Goal: Task Accomplishment & Management: Complete application form

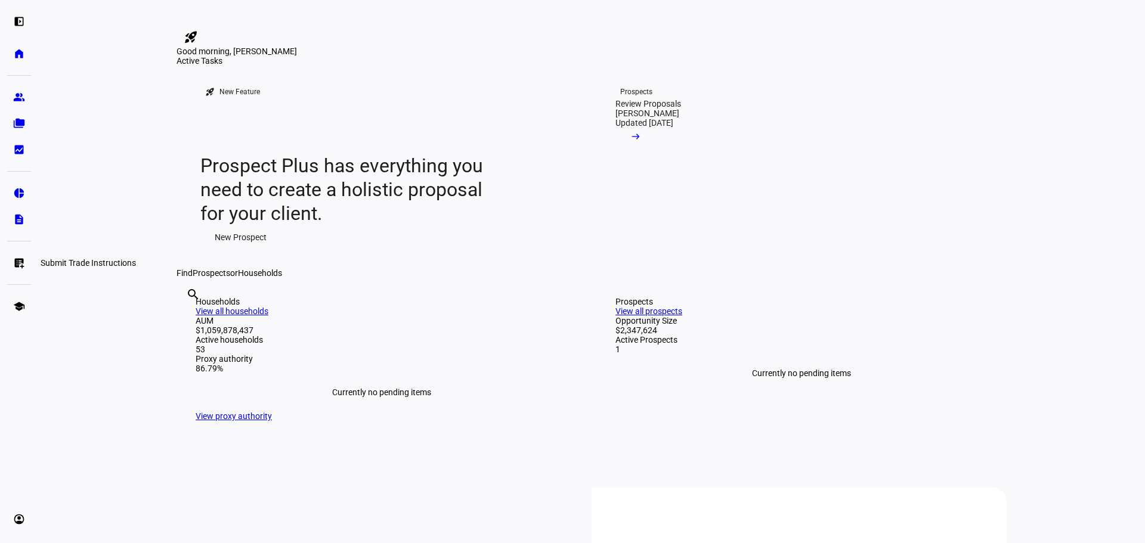
click at [13, 265] on link "list_alt_add Submit Trade Instructions" at bounding box center [19, 263] width 24 height 24
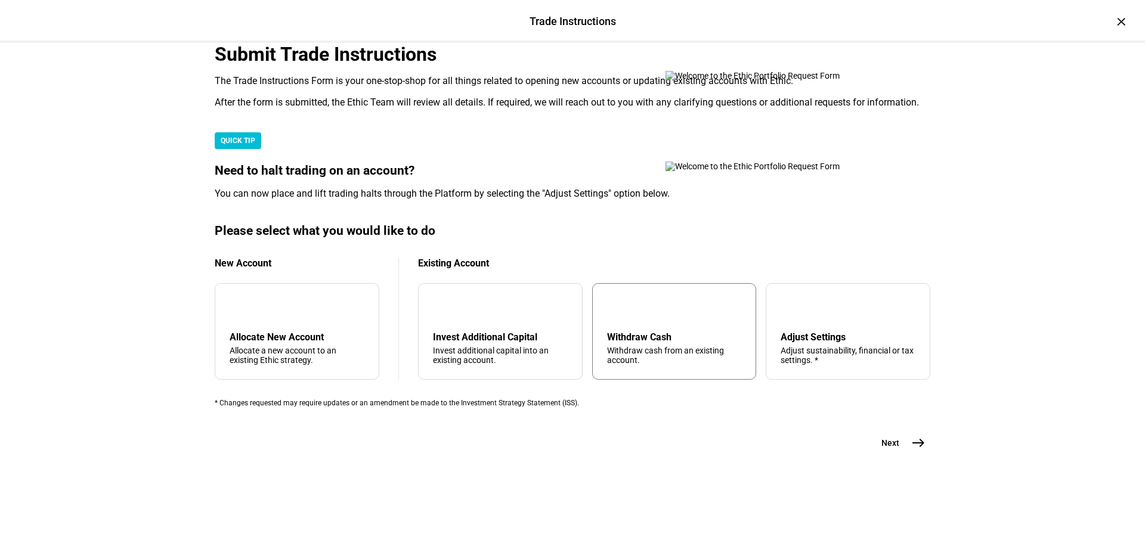
scroll to position [179, 0]
click at [682, 343] on div "Withdraw Cash" at bounding box center [674, 337] width 135 height 11
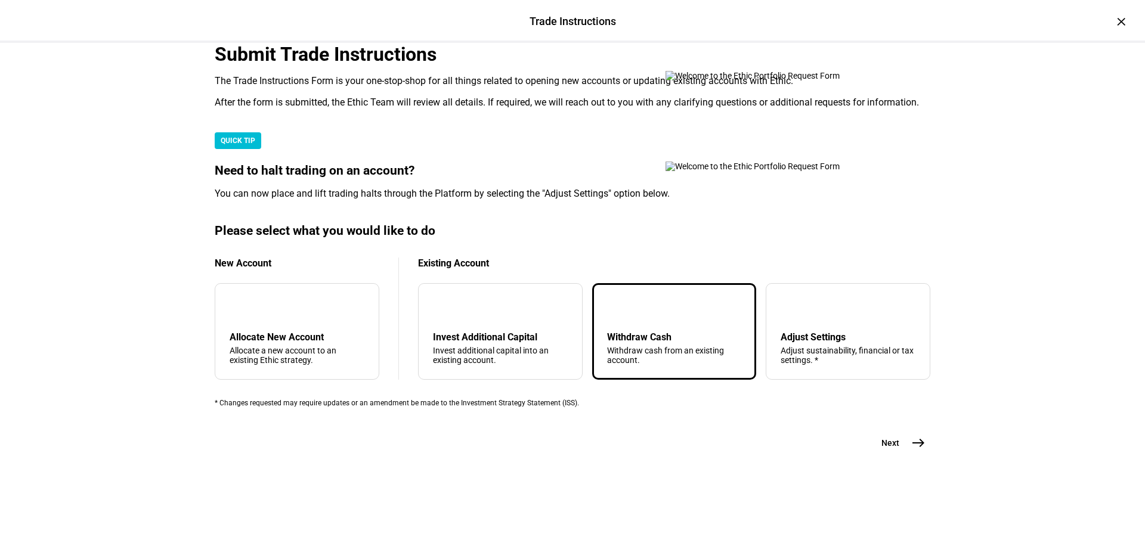
scroll to position [239, 0]
click at [906, 455] on span "east" at bounding box center [918, 443] width 24 height 24
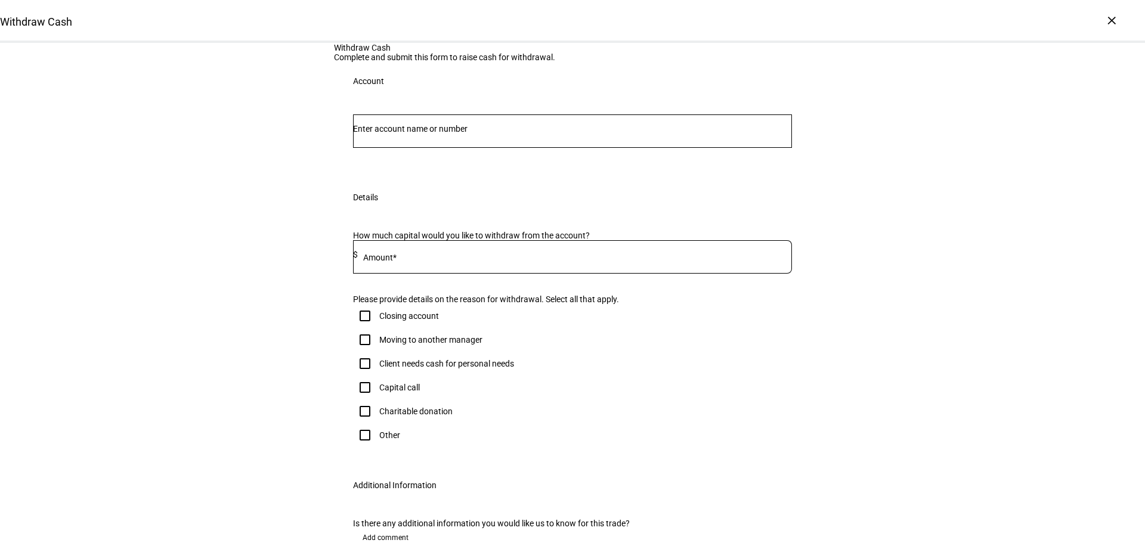
click at [474, 148] on div at bounding box center [572, 131] width 439 height 33
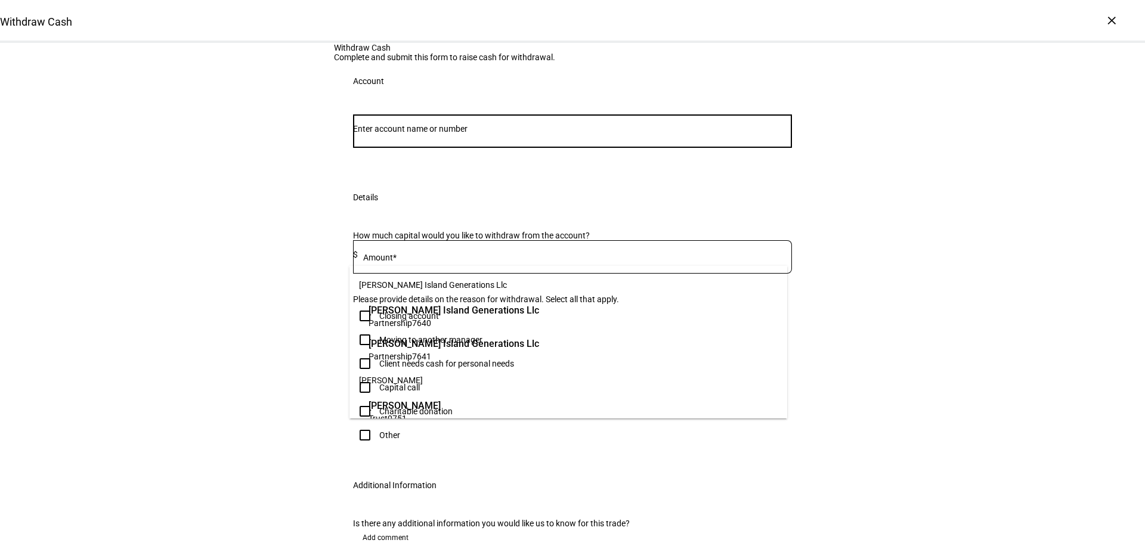
click at [545, 134] on input "Number" at bounding box center [572, 129] width 439 height 10
paste input "660006848"
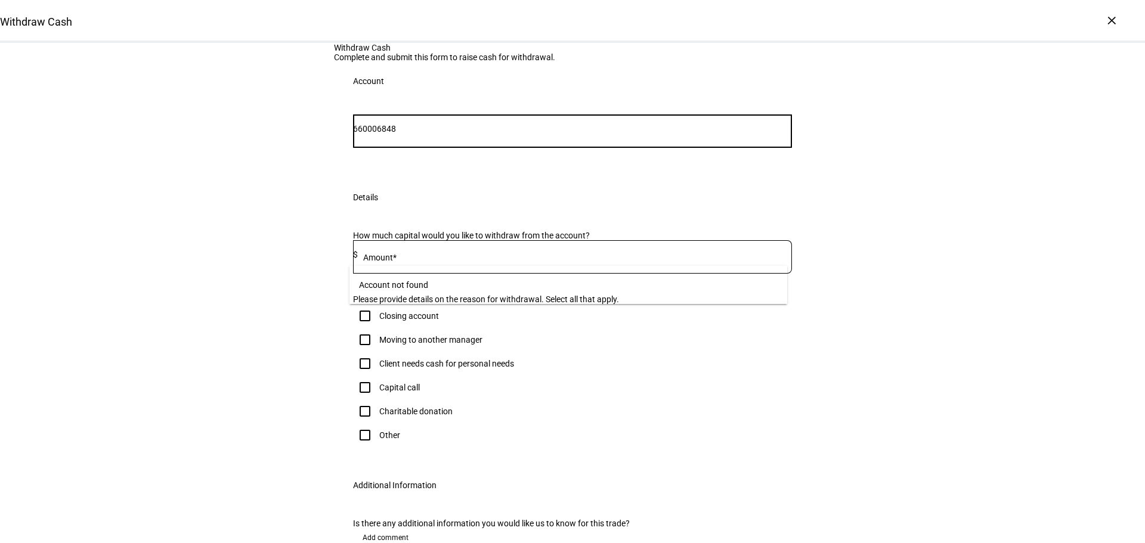
drag, startPoint x: 385, startPoint y: 250, endPoint x: 296, endPoint y: 253, distance: 88.3
click at [297, 253] on div "Withdraw Cash Complete and submit this form to raise cash for withdrawal. Accou…" at bounding box center [572, 319] width 1145 height 552
type input "6848"
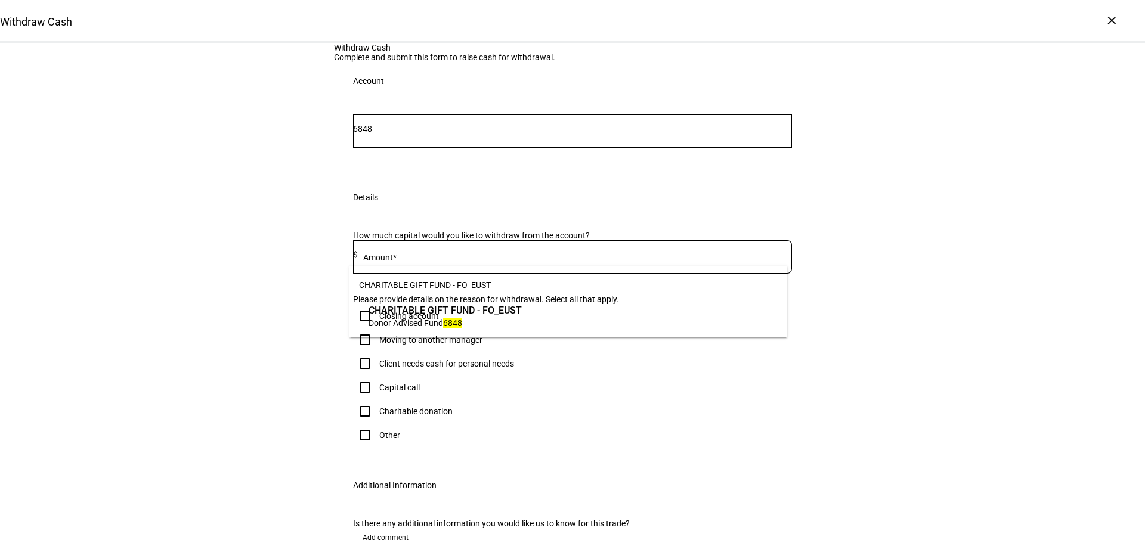
click at [521, 325] on span "Donor Advised Fund 6848" at bounding box center [445, 322] width 153 height 11
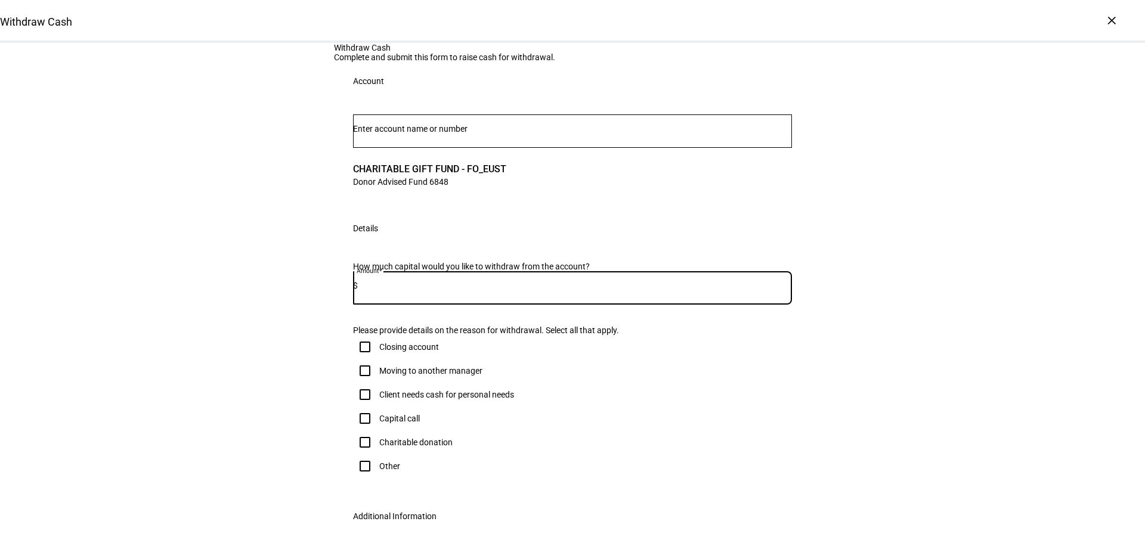
click at [462, 290] on input at bounding box center [575, 286] width 434 height 10
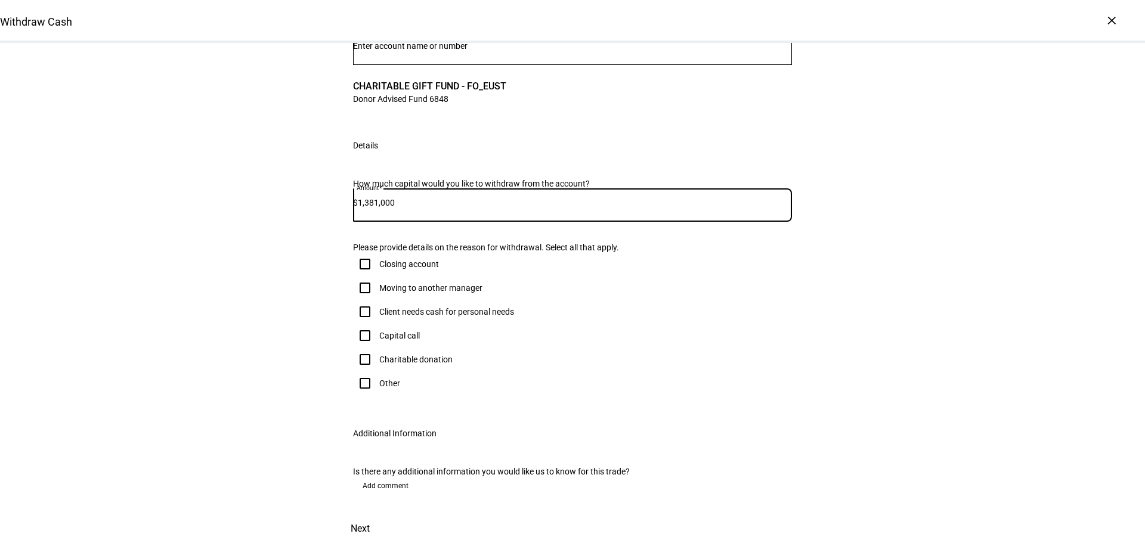
type input "1,381,000"
click at [361, 395] on input "Other" at bounding box center [365, 384] width 24 height 24
checkbox input "true"
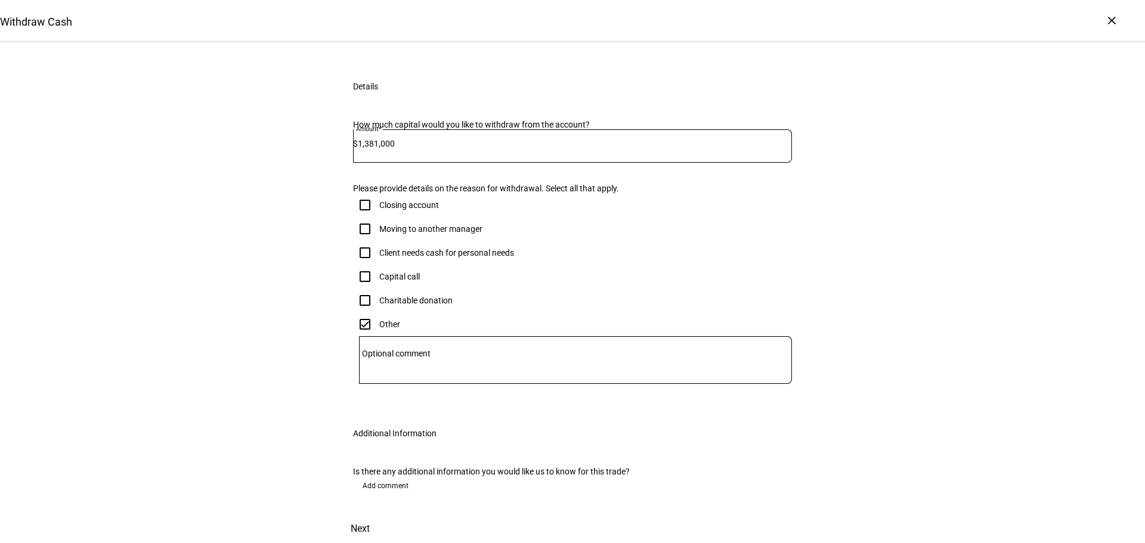
scroll to position [383, 0]
click at [370, 515] on span "Next" at bounding box center [360, 529] width 19 height 29
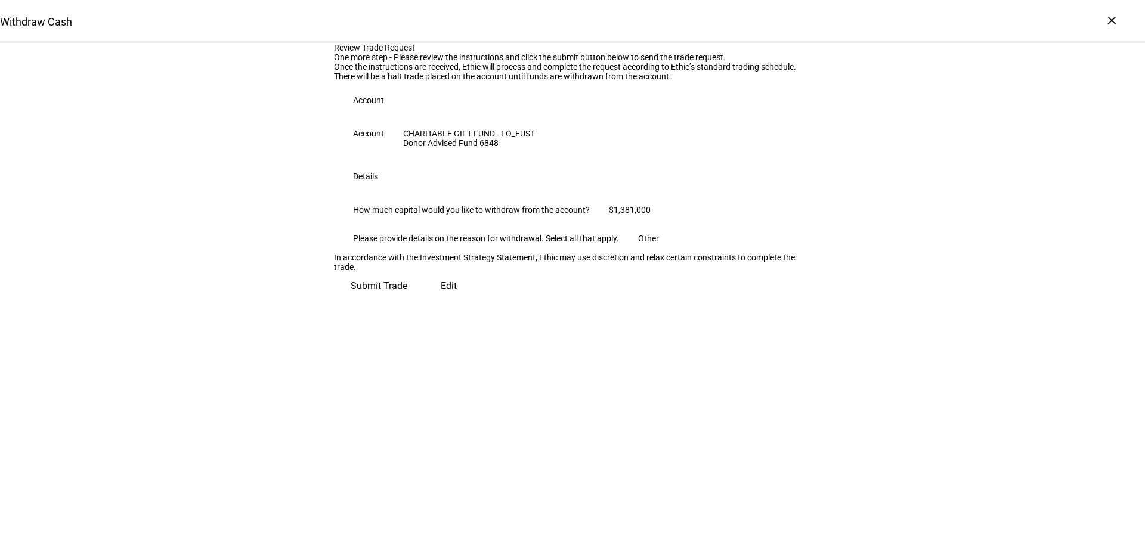
scroll to position [31, 0]
click at [407, 301] on span "Submit Trade" at bounding box center [379, 286] width 57 height 29
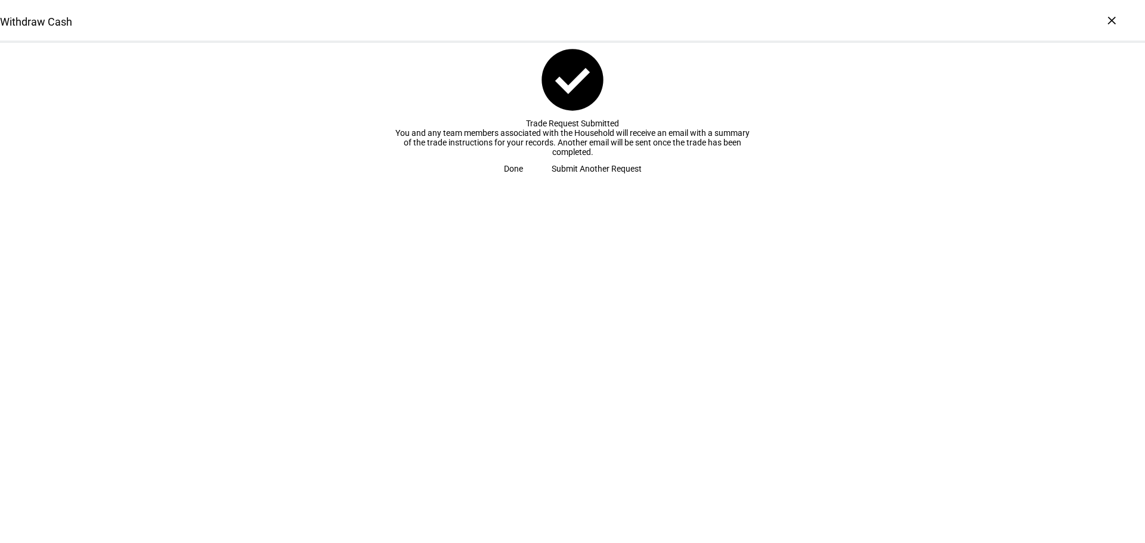
click at [555, 181] on span "Submit Another Request" at bounding box center [597, 169] width 90 height 24
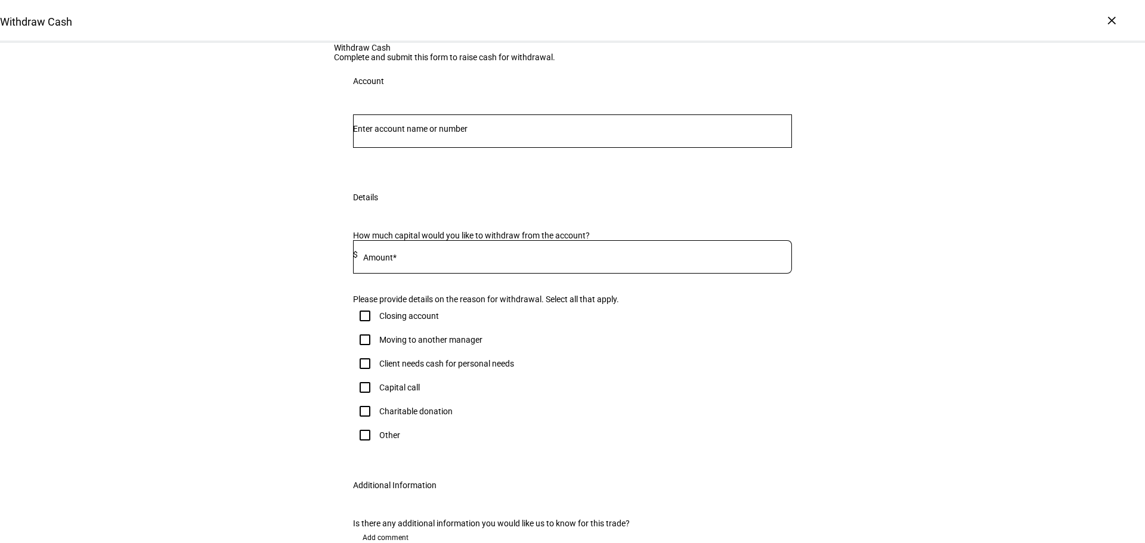
click at [533, 134] on input "Number" at bounding box center [572, 129] width 439 height 10
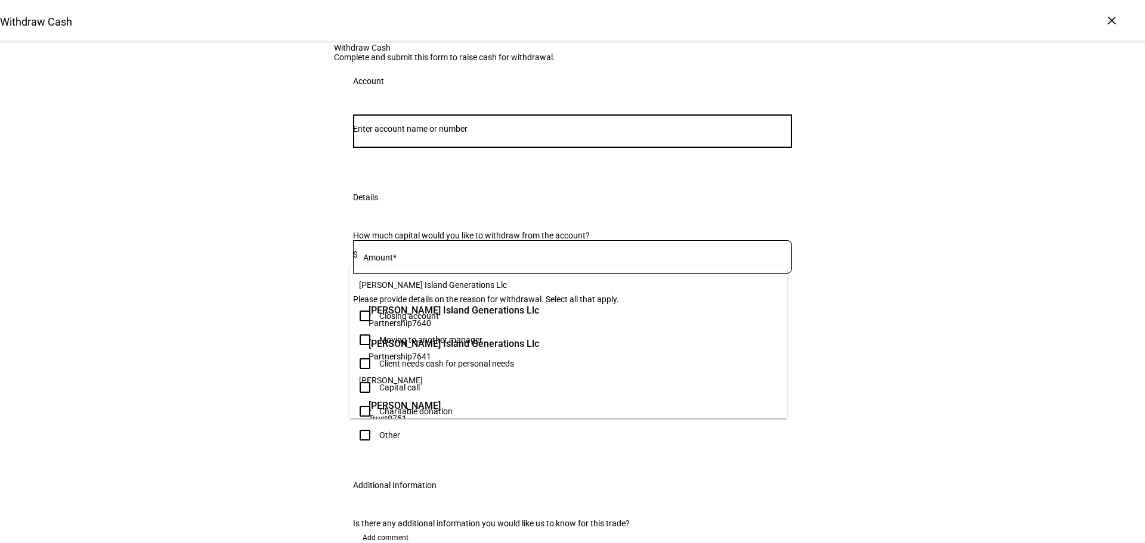
paste input "660006849"
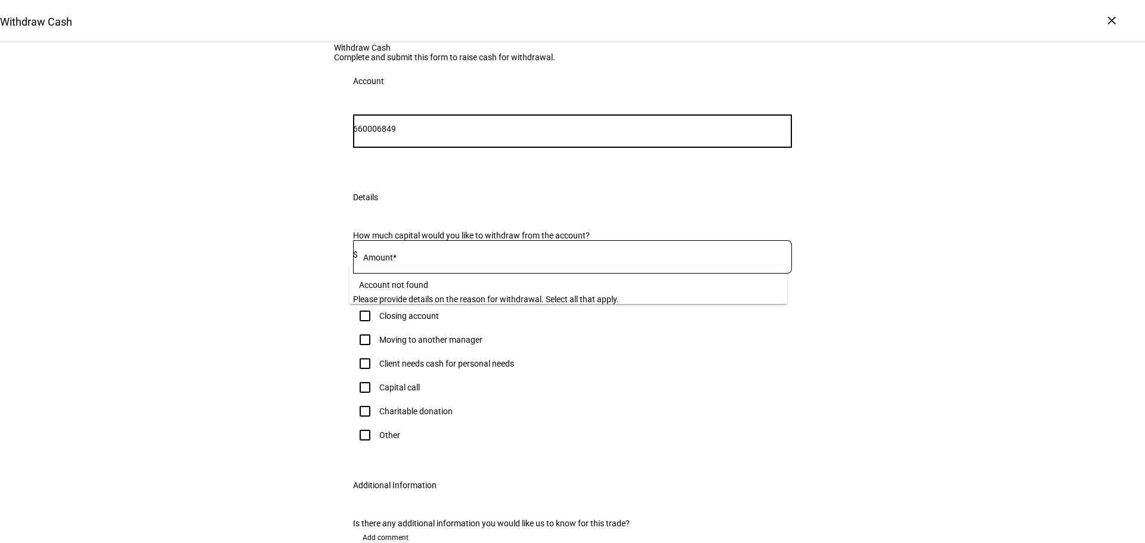
drag, startPoint x: 385, startPoint y: 249, endPoint x: 293, endPoint y: 256, distance: 92.1
click at [293, 256] on div "Withdraw Cash Complete and submit this form to raise cash for withdrawal. Accou…" at bounding box center [572, 319] width 1145 height 552
type input "6849"
click at [469, 328] on span "Donor Advised Fund 6849" at bounding box center [449, 322] width 160 height 11
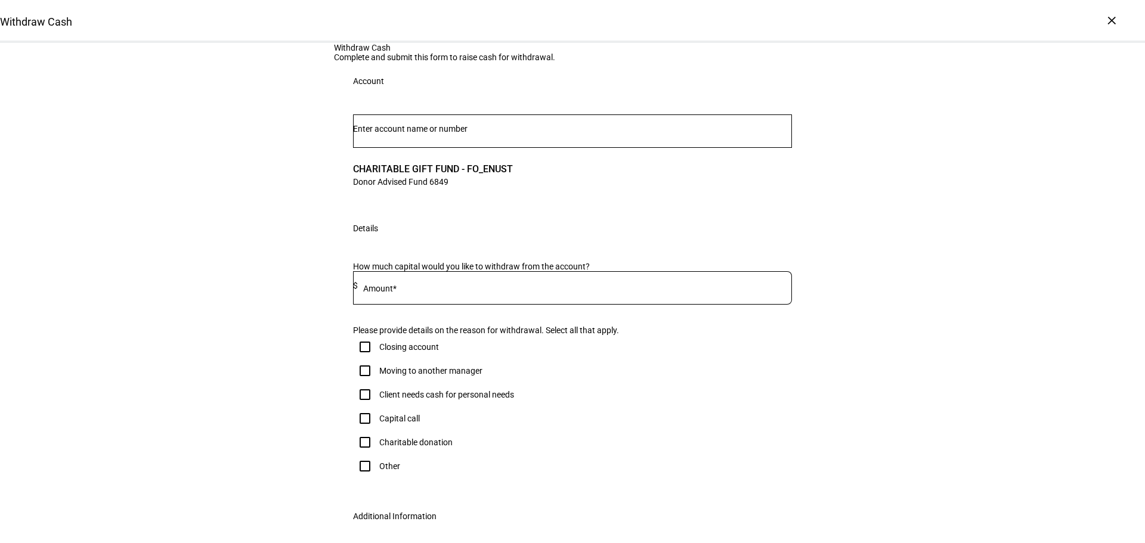
click at [424, 290] on input at bounding box center [575, 286] width 434 height 10
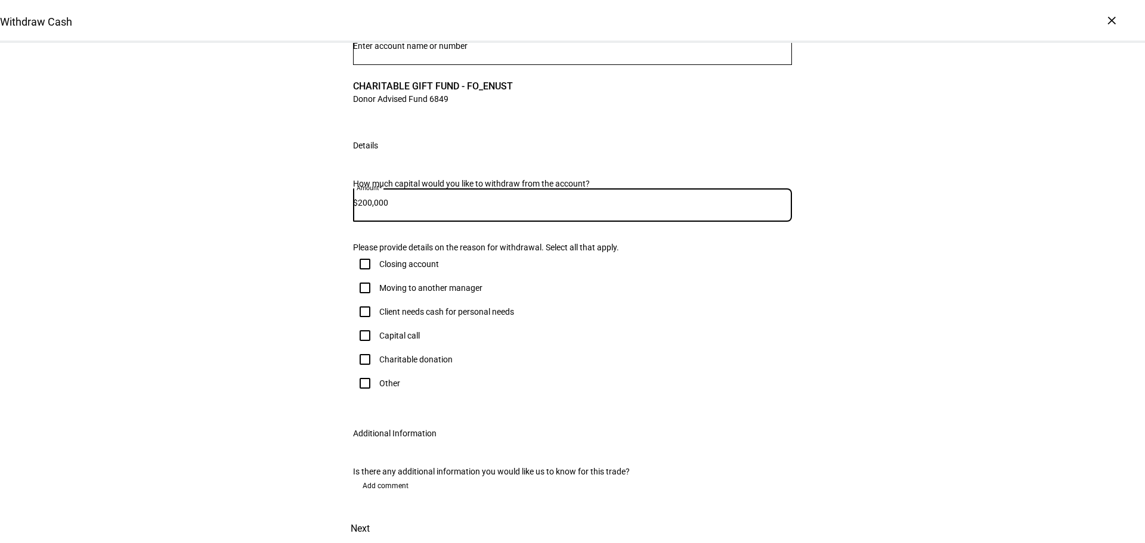
scroll to position [119, 0]
type input "200,000"
click at [360, 395] on input "Other" at bounding box center [365, 384] width 24 height 24
checkbox input "true"
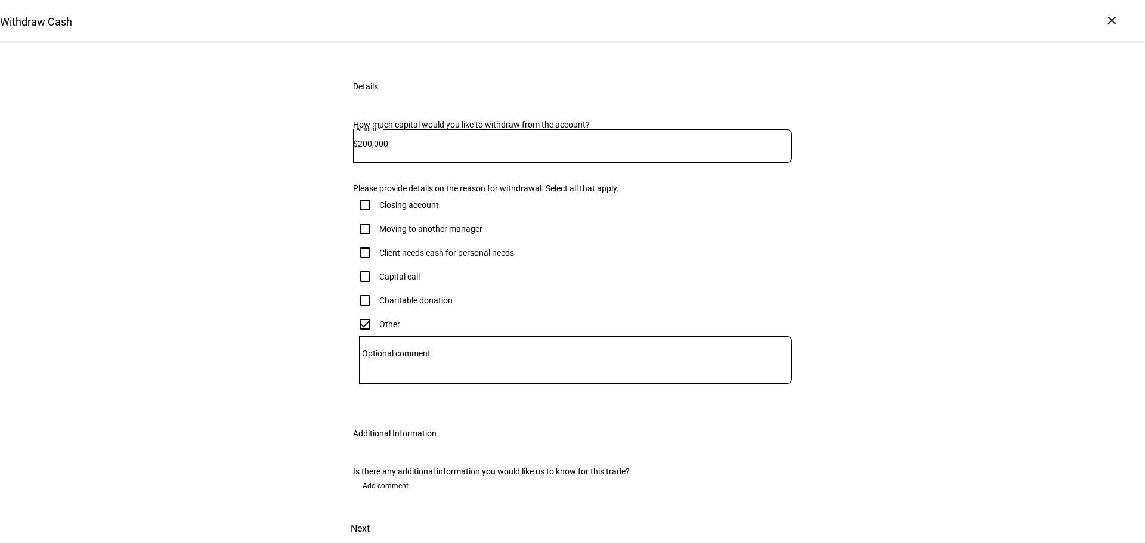
scroll to position [383, 0]
click at [370, 515] on span "Next" at bounding box center [360, 529] width 19 height 29
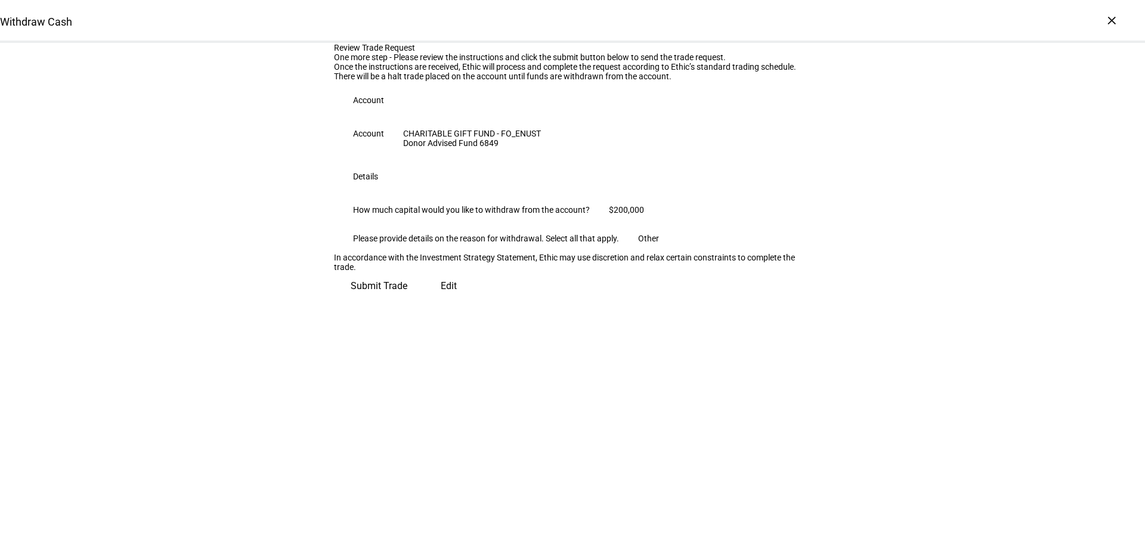
scroll to position [31, 0]
click at [407, 301] on span "Submit Trade" at bounding box center [379, 286] width 57 height 29
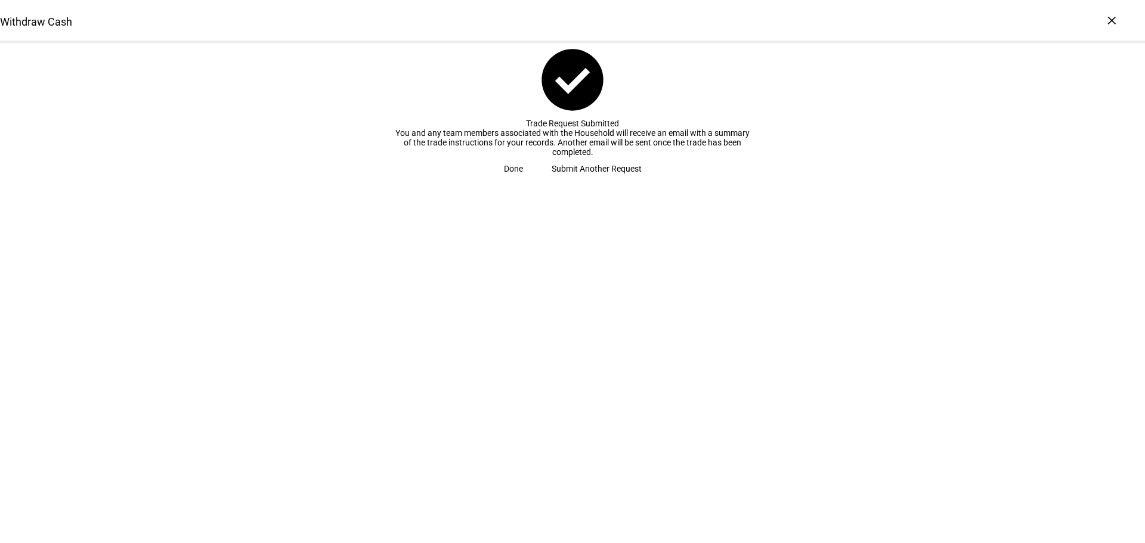
click at [140, 181] on span "check_circle Trade Request Submitted You and any team members associated with t…" at bounding box center [572, 112] width 1145 height 138
click at [523, 181] on span "Done" at bounding box center [513, 169] width 19 height 24
